Goal: Information Seeking & Learning: Learn about a topic

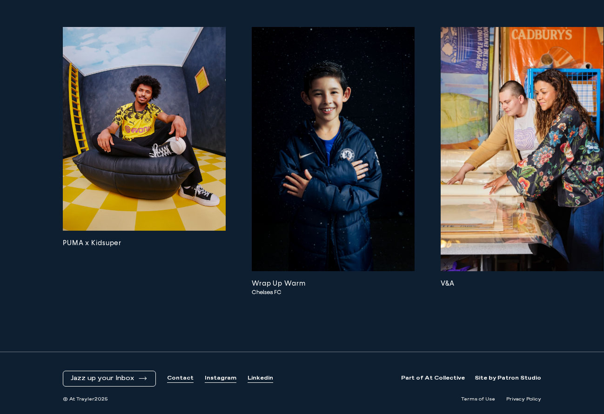
scroll to position [2423, 0]
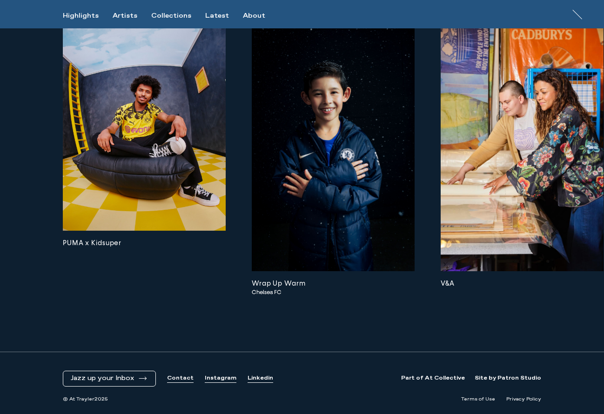
click at [99, 143] on img at bounding box center [144, 129] width 163 height 204
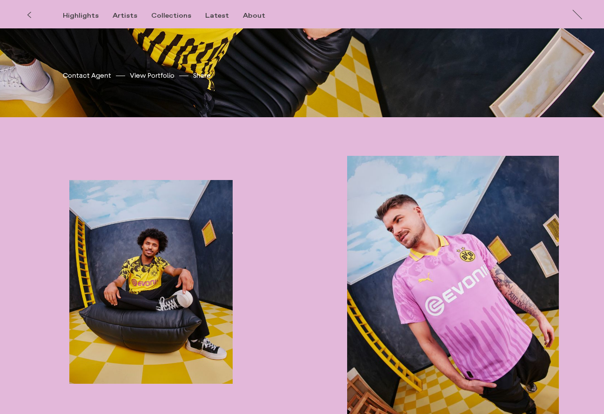
scroll to position [270, 0]
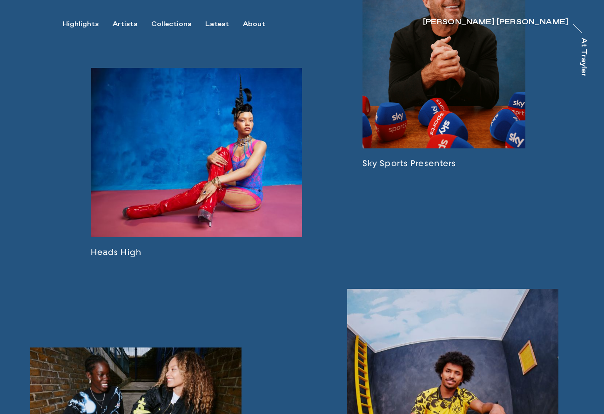
scroll to position [1007, 0]
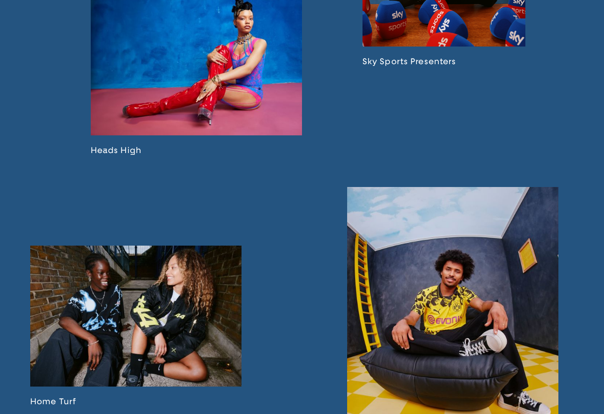
click at [261, 109] on link at bounding box center [196, 60] width 211 height 189
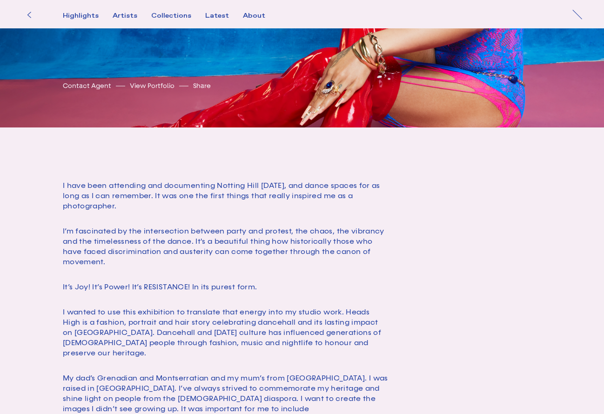
scroll to position [229, 0]
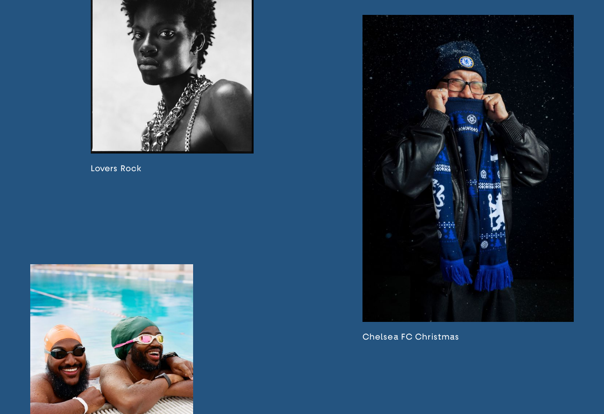
scroll to position [1533, 0]
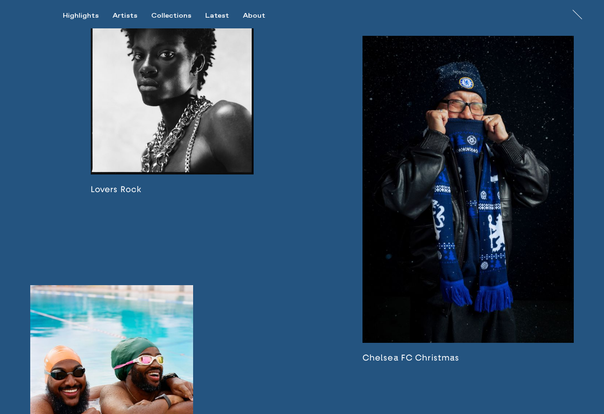
click at [188, 138] on link at bounding box center [172, 82] width 163 height 223
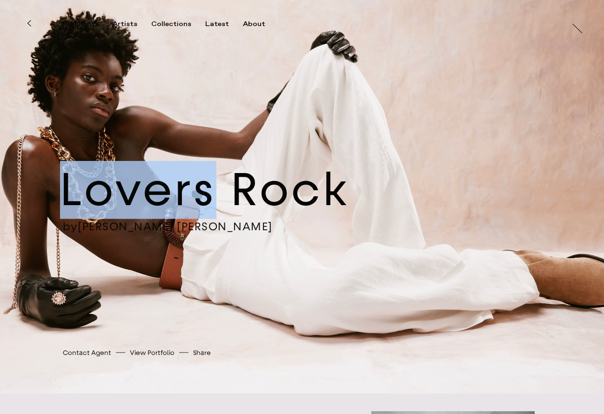
click at [188, 138] on div "Lovers Rock by [PERSON_NAME] [PERSON_NAME] [PERSON_NAME] [PERSON_NAME] Contact …" at bounding box center [302, 197] width 604 height 394
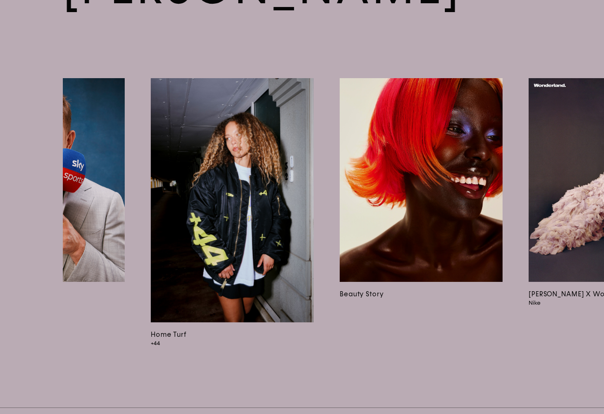
scroll to position [0, 955]
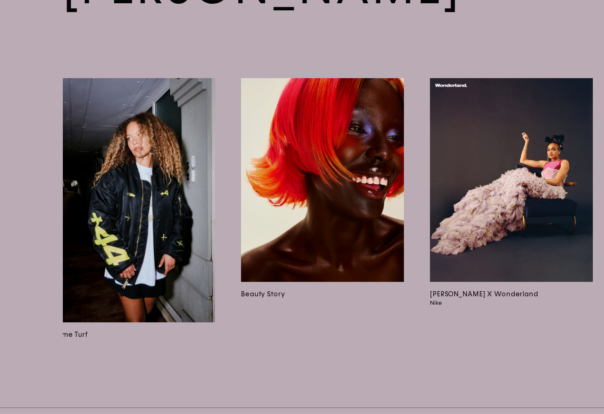
click at [196, 179] on img at bounding box center [133, 200] width 163 height 244
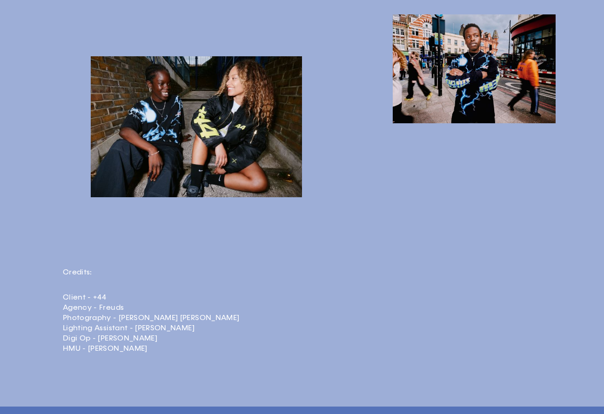
scroll to position [1524, 0]
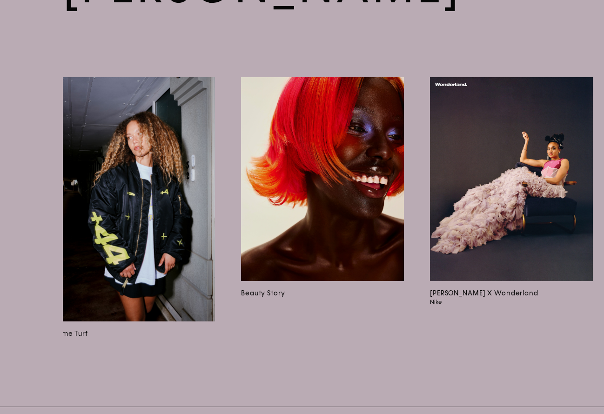
scroll to position [1460, 0]
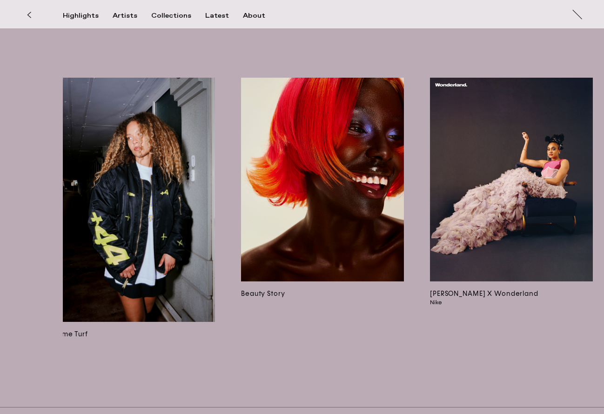
click at [552, 138] on img at bounding box center [511, 180] width 163 height 204
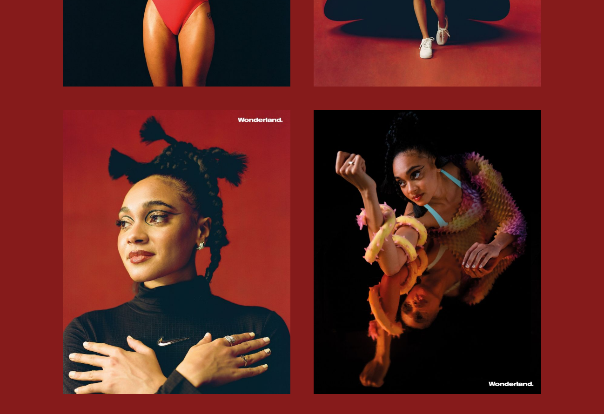
scroll to position [794, 0]
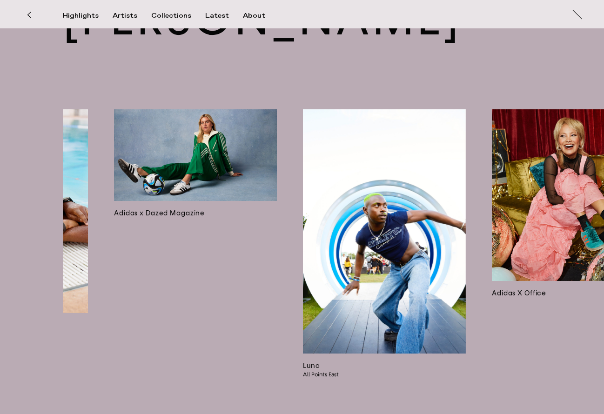
click at [415, 184] on img at bounding box center [384, 231] width 163 height 244
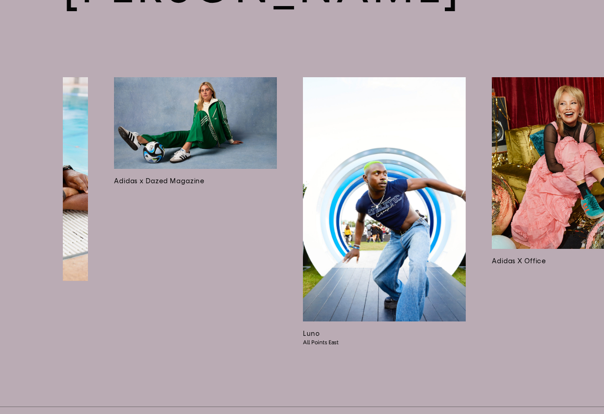
scroll to position [1460, 0]
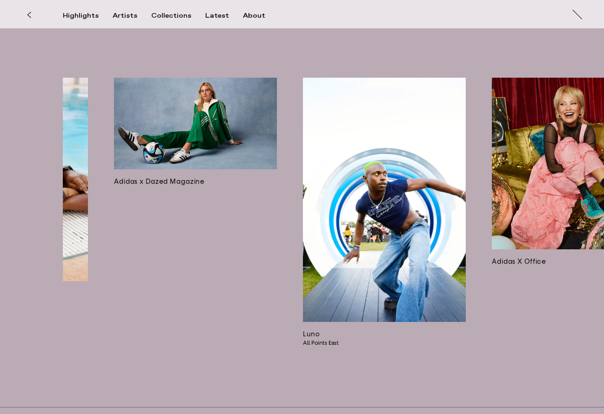
click at [184, 78] on img at bounding box center [195, 124] width 163 height 92
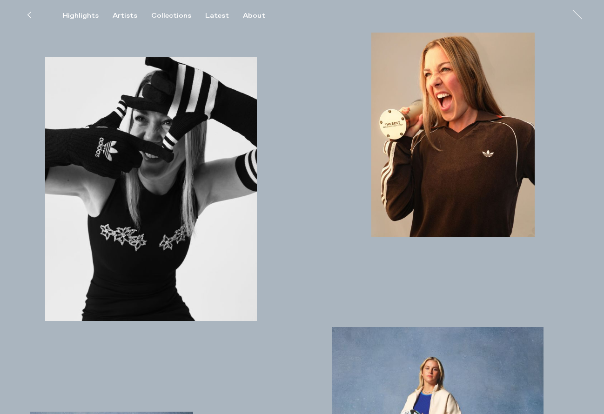
scroll to position [378, 0]
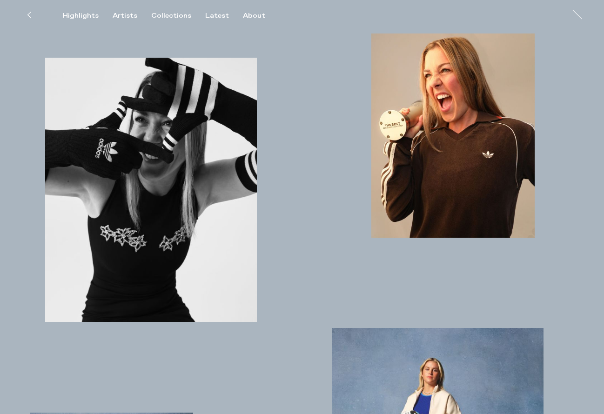
click at [38, 13] on button at bounding box center [29, 15] width 20 height 20
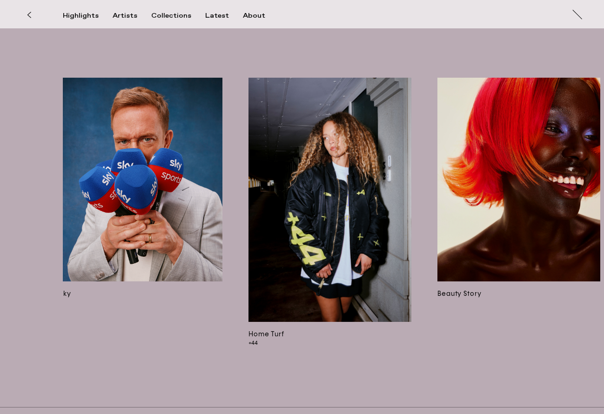
scroll to position [0, 842]
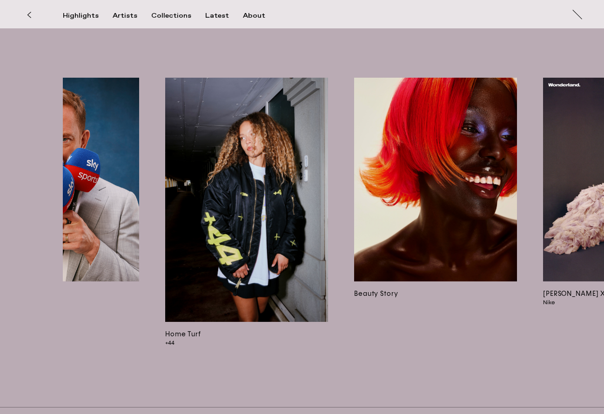
click at [219, 117] on img at bounding box center [246, 200] width 163 height 244
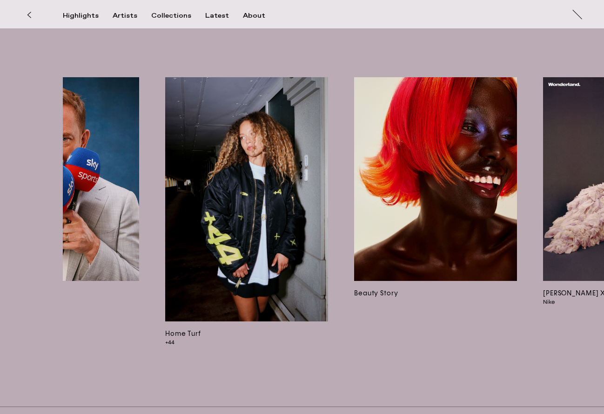
scroll to position [1460, 0]
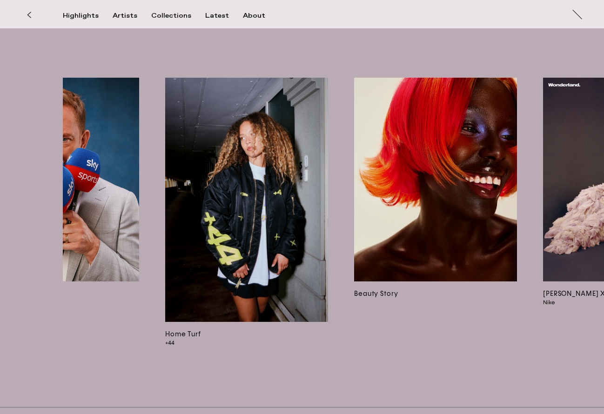
click at [388, 168] on img at bounding box center [435, 180] width 163 height 204
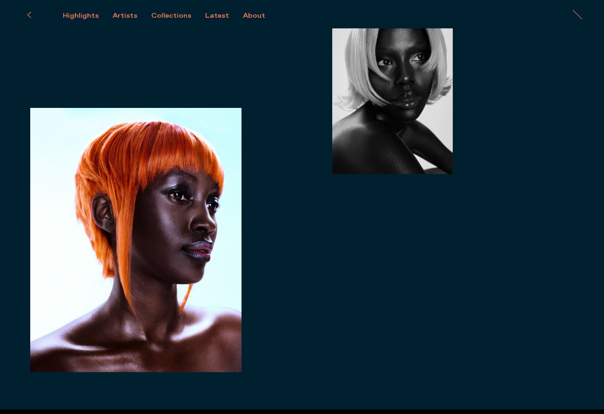
scroll to position [600, 0]
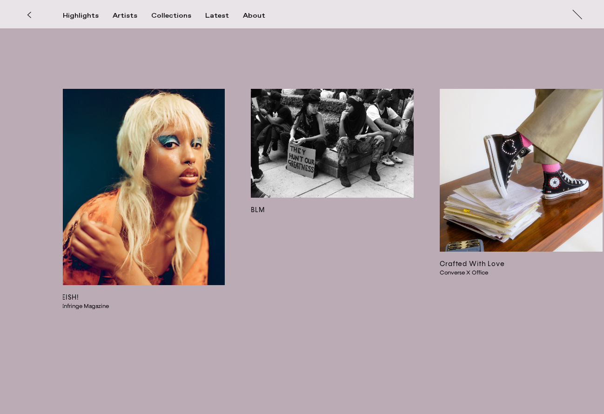
scroll to position [0, 1737]
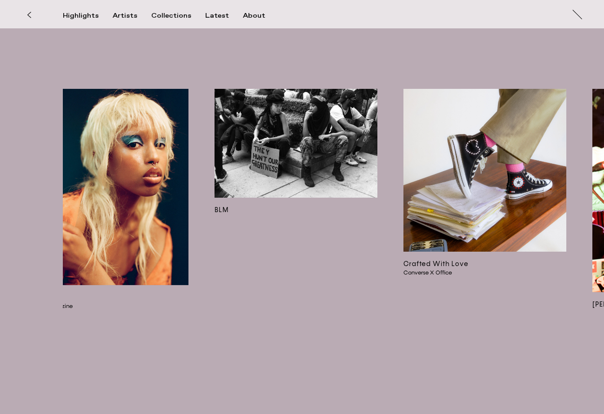
click at [294, 89] on img at bounding box center [295, 143] width 163 height 108
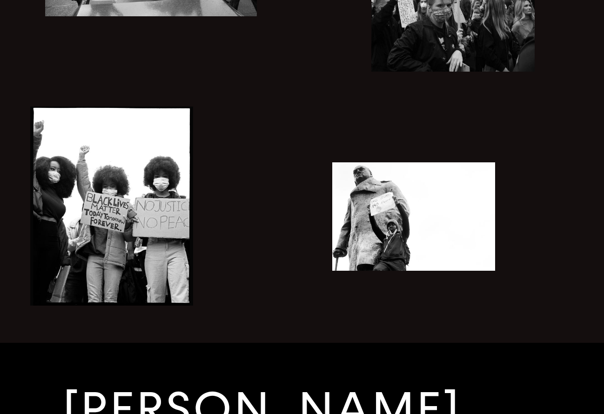
scroll to position [1967, 0]
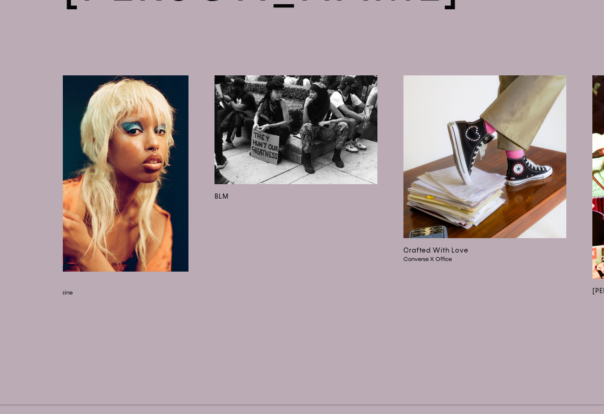
scroll to position [1460, 0]
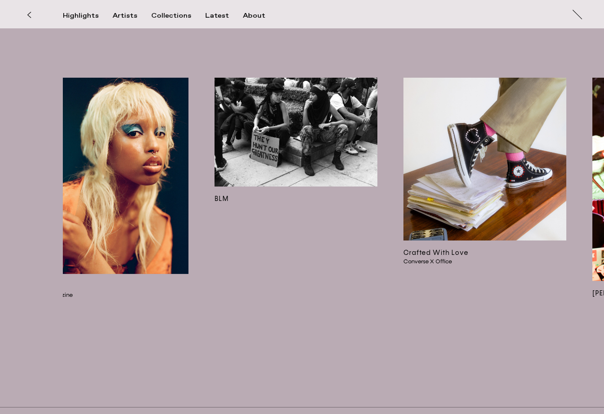
click at [515, 78] on img at bounding box center [484, 159] width 163 height 163
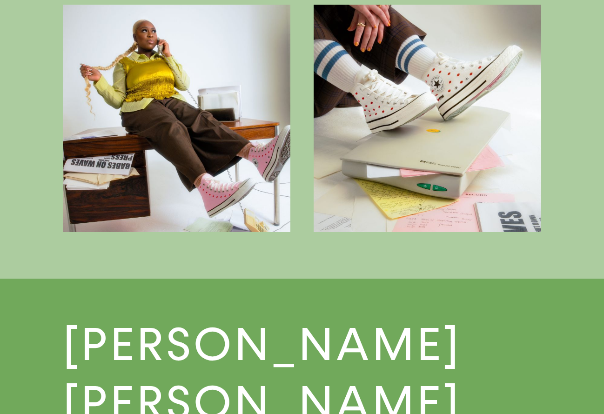
scroll to position [1580, 0]
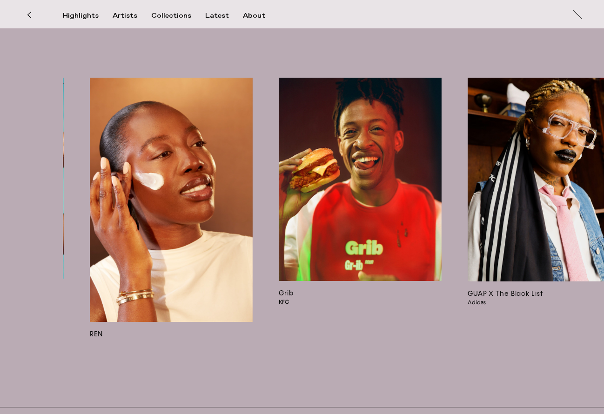
scroll to position [0, 2617]
click at [411, 158] on img at bounding box center [360, 179] width 163 height 203
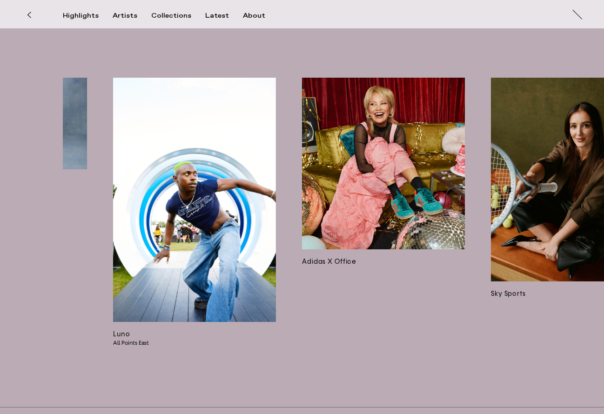
scroll to position [0, 3562]
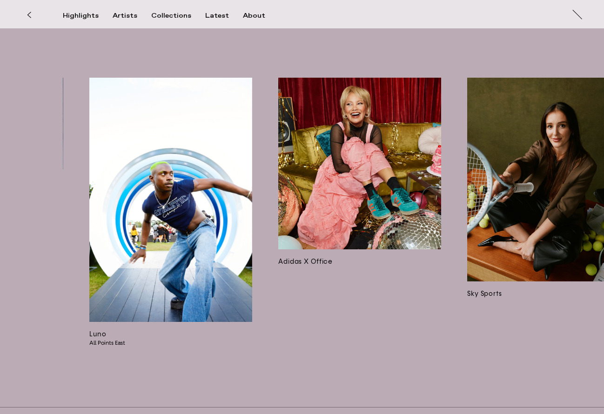
click at [561, 153] on img at bounding box center [548, 180] width 163 height 204
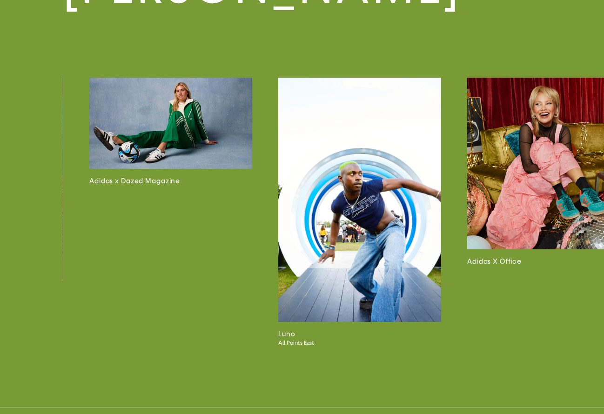
scroll to position [1953, 0]
